Goal: Information Seeking & Learning: Check status

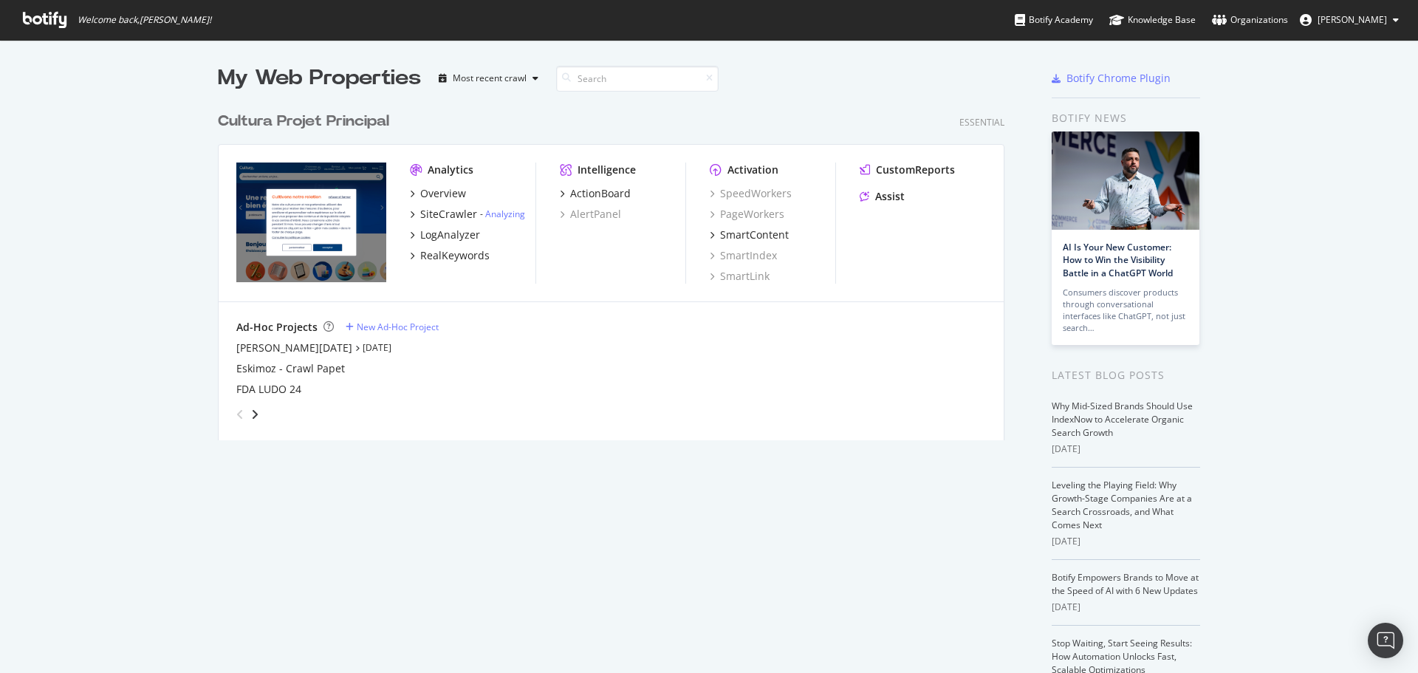
scroll to position [662, 1396]
click at [490, 212] on link "Analyzing" at bounding box center [505, 214] width 40 height 13
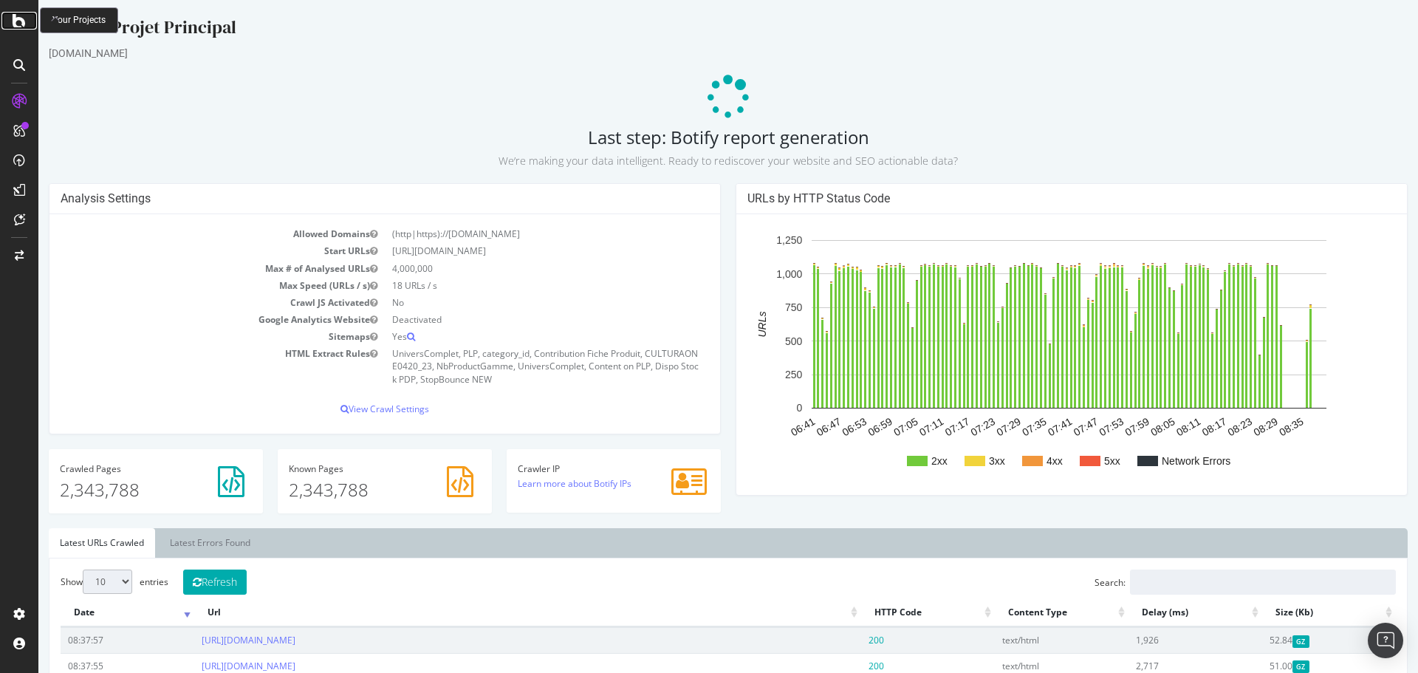
click at [26, 28] on div at bounding box center [18, 21] width 35 height 18
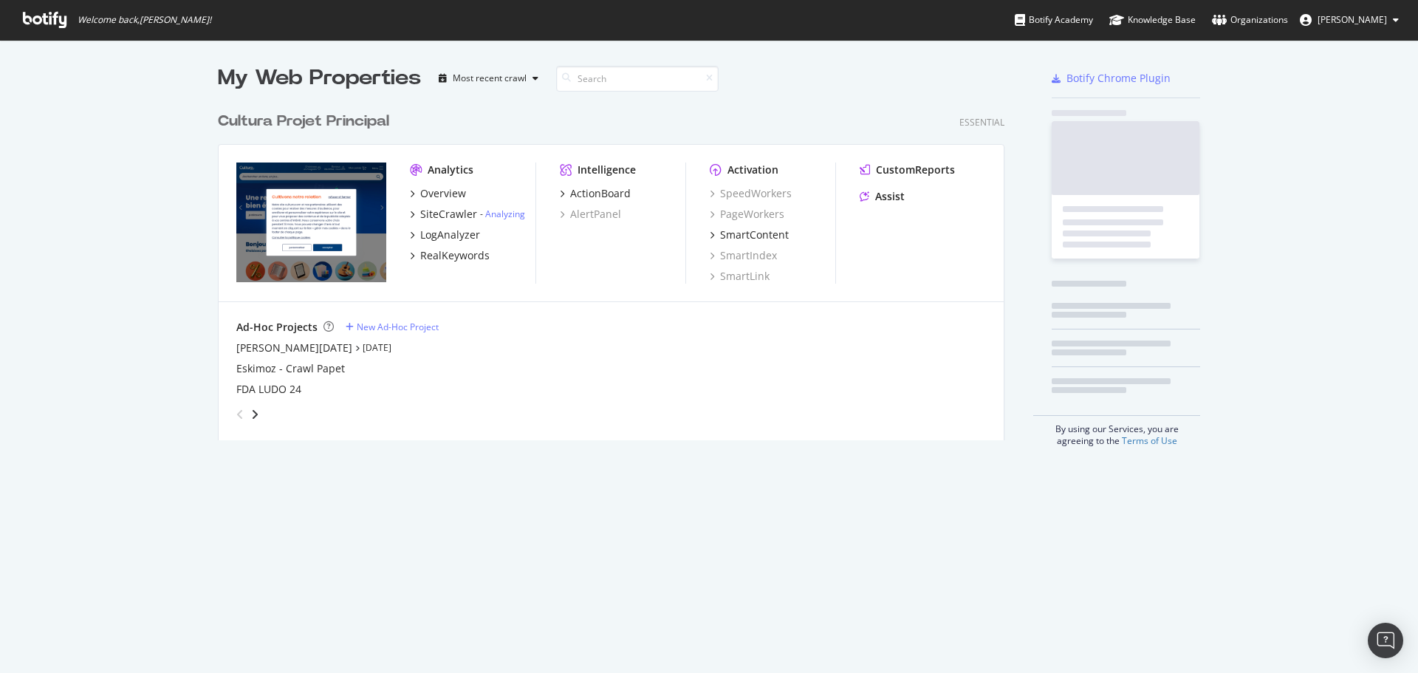
scroll to position [662, 1396]
